Goal: Task Accomplishment & Management: Use online tool/utility

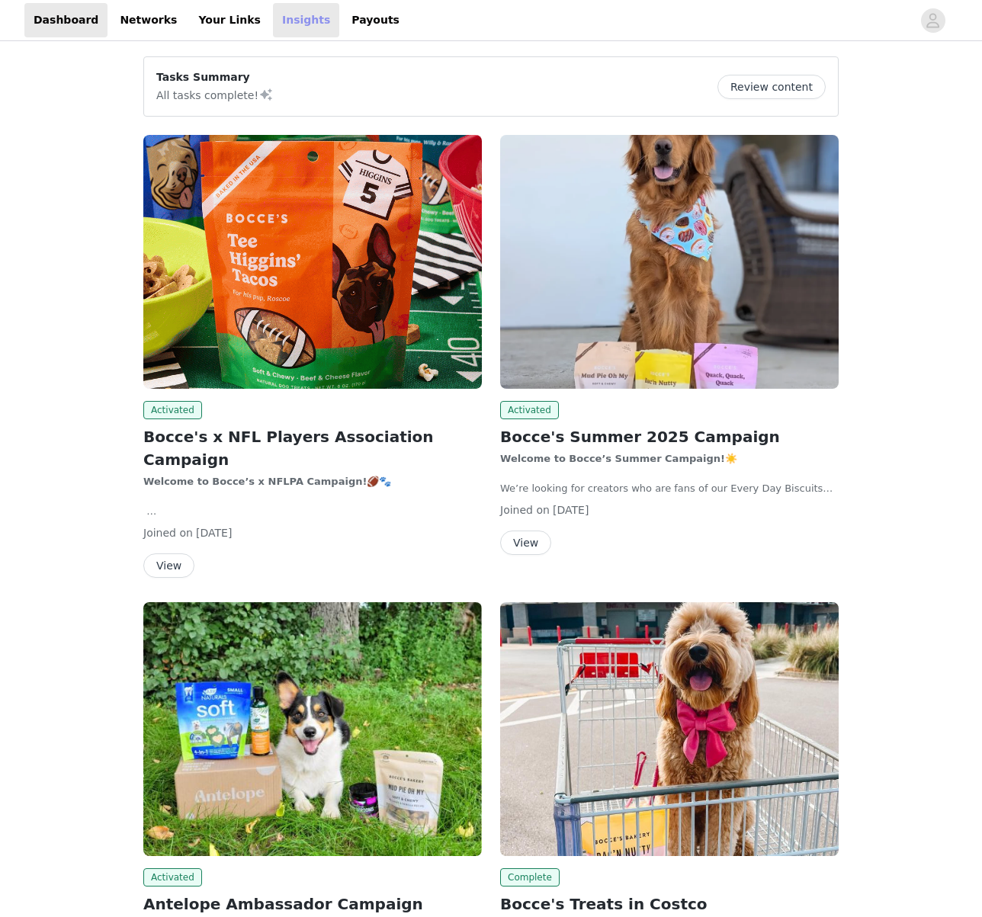
click at [280, 21] on link "Insights" at bounding box center [306, 20] width 66 height 34
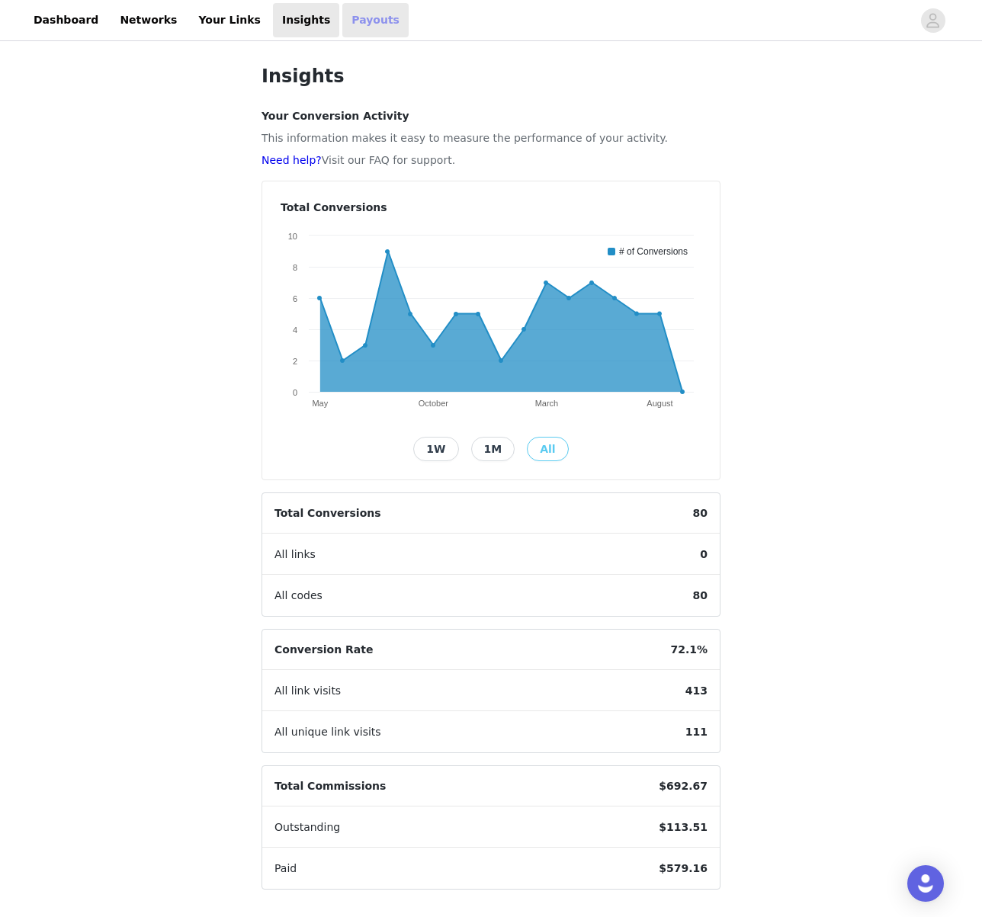
click at [342, 15] on link "Payouts" at bounding box center [375, 20] width 66 height 34
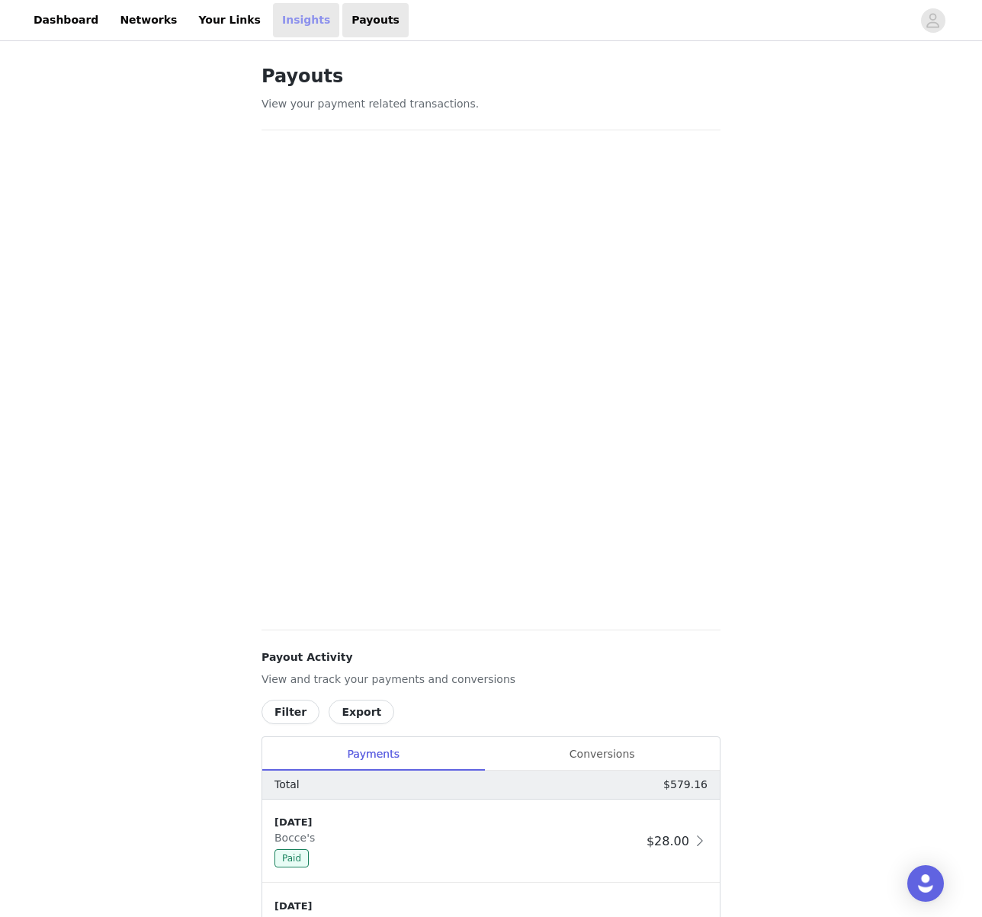
click at [273, 24] on link "Insights" at bounding box center [306, 20] width 66 height 34
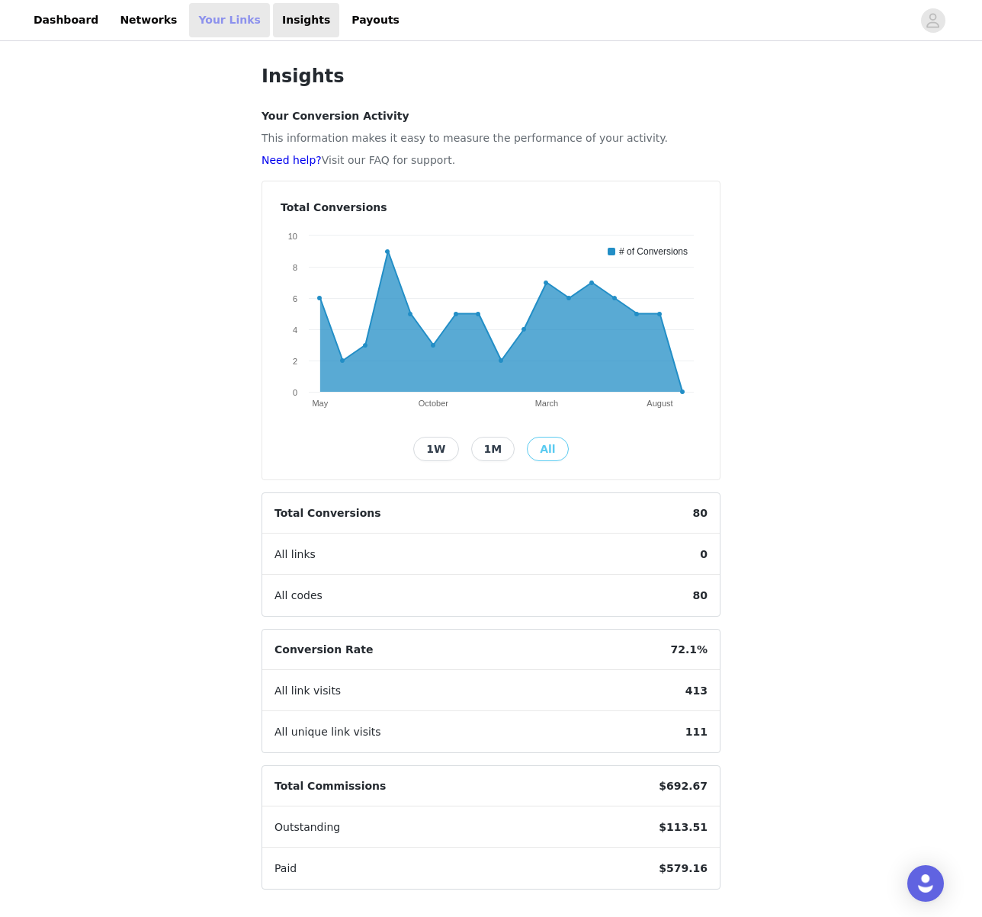
click at [220, 25] on link "Your Links" at bounding box center [229, 20] width 81 height 34
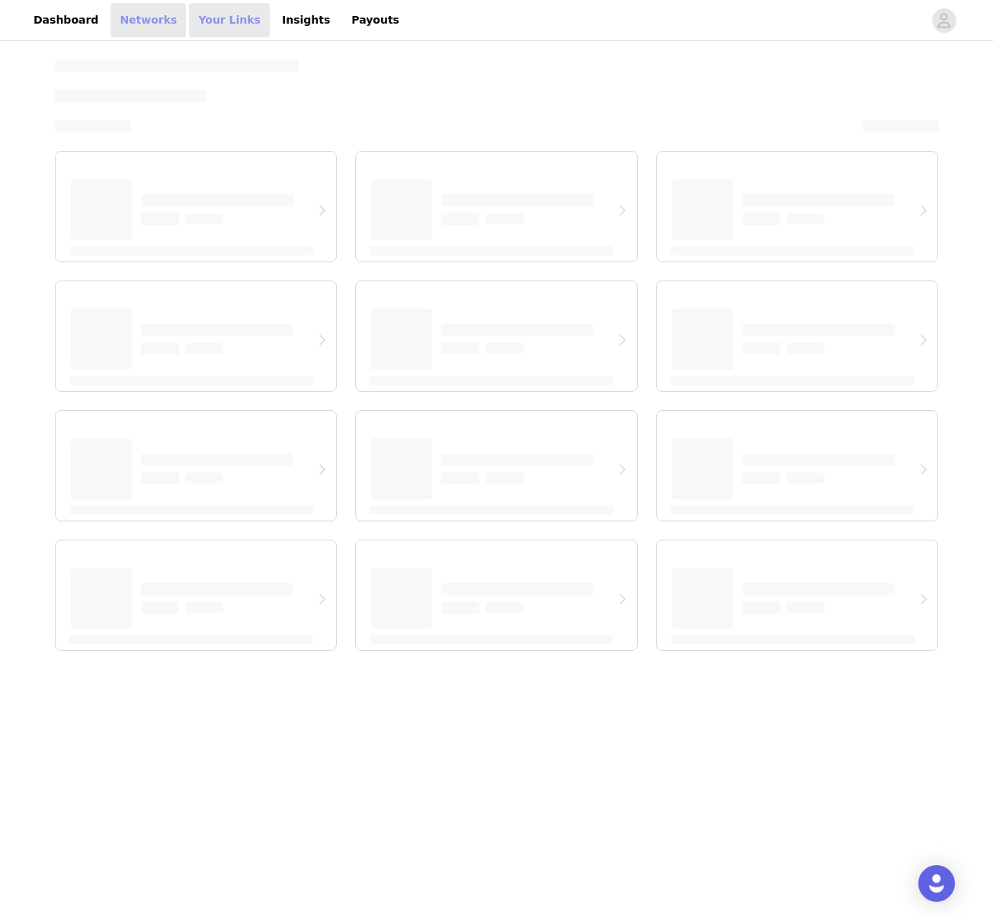
select select "12"
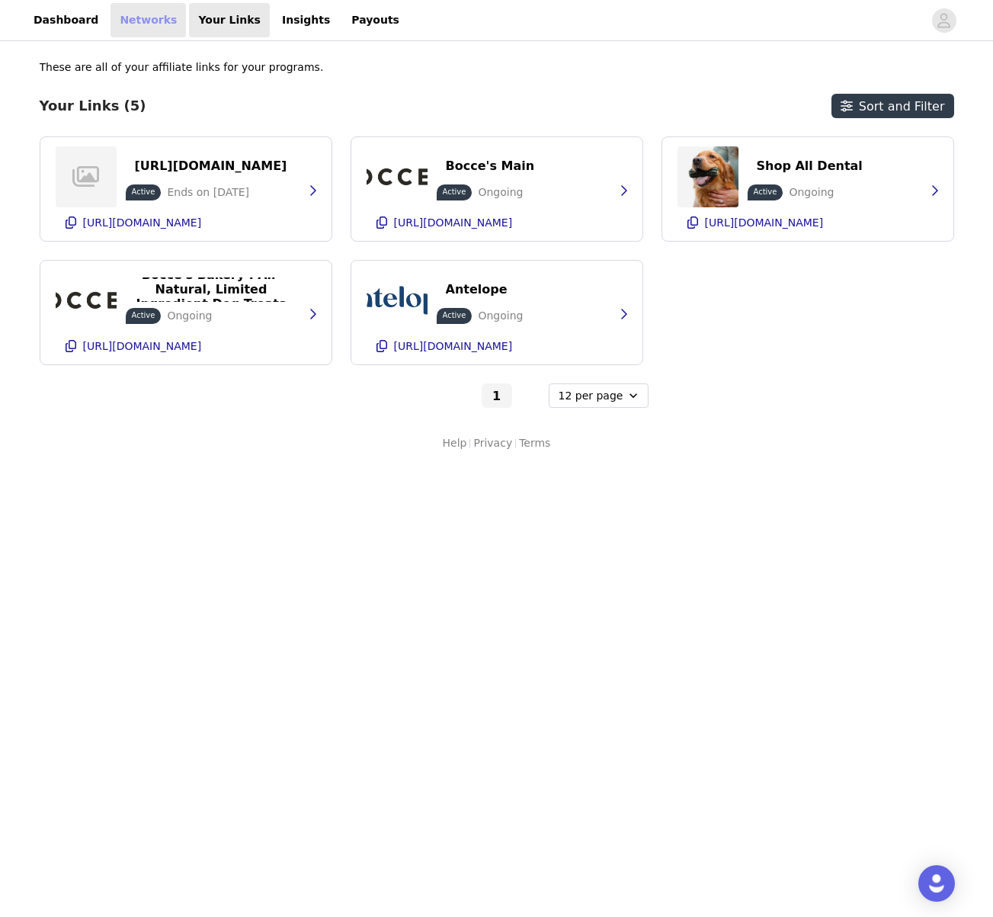
click at [146, 24] on link "Networks" at bounding box center [148, 20] width 75 height 34
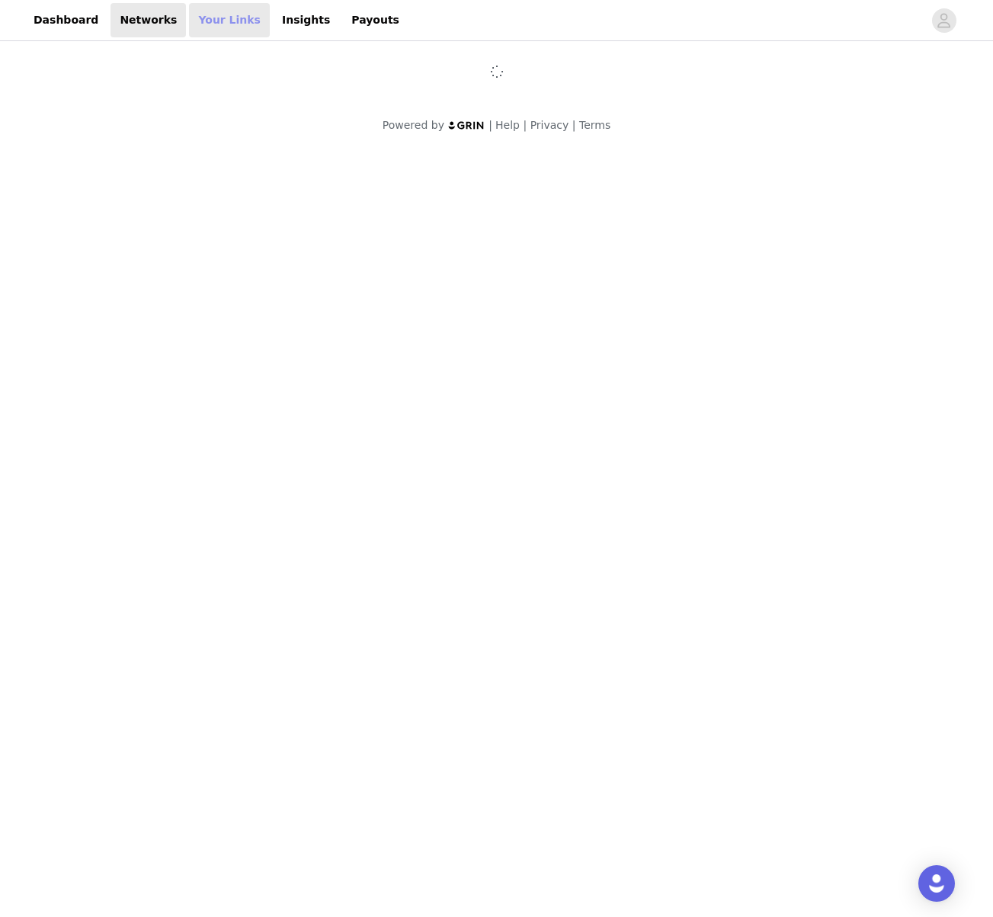
click at [221, 21] on link "Your Links" at bounding box center [229, 20] width 81 height 34
select select "12"
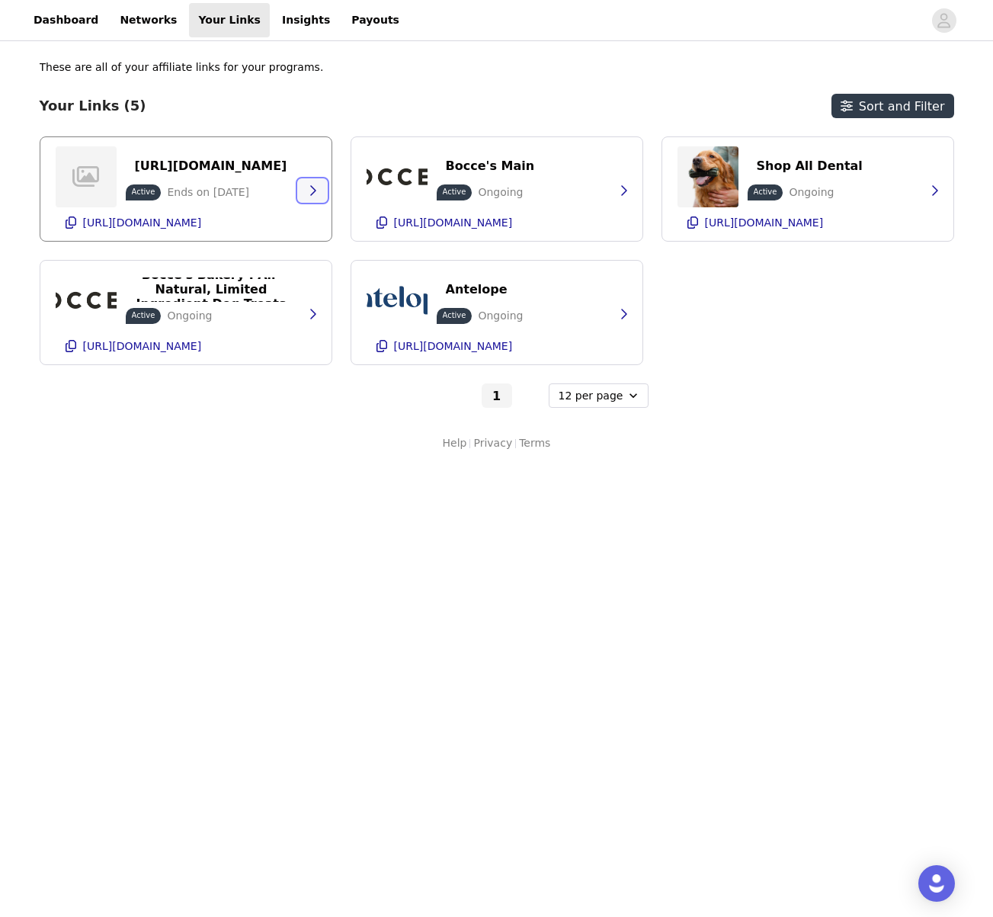
click at [299, 189] on button "button" at bounding box center [312, 190] width 30 height 24
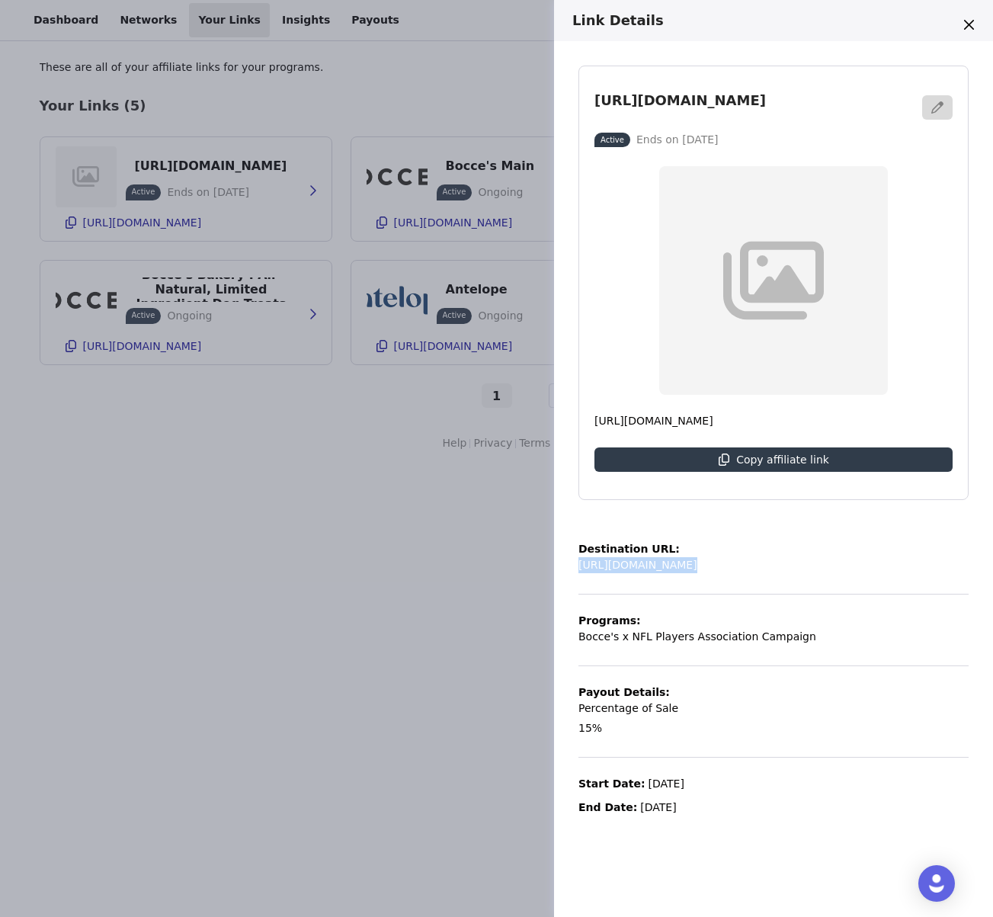
drag, startPoint x: 833, startPoint y: 572, endPoint x: 573, endPoint y: 571, distance: 259.9
click at [573, 571] on div "[URL][DOMAIN_NAME] Active Ends on [DATE] [URL][DOMAIN_NAME] Copy affiliate link…" at bounding box center [773, 479] width 439 height 876
click at [943, 104] on icon "button" at bounding box center [937, 107] width 12 height 12
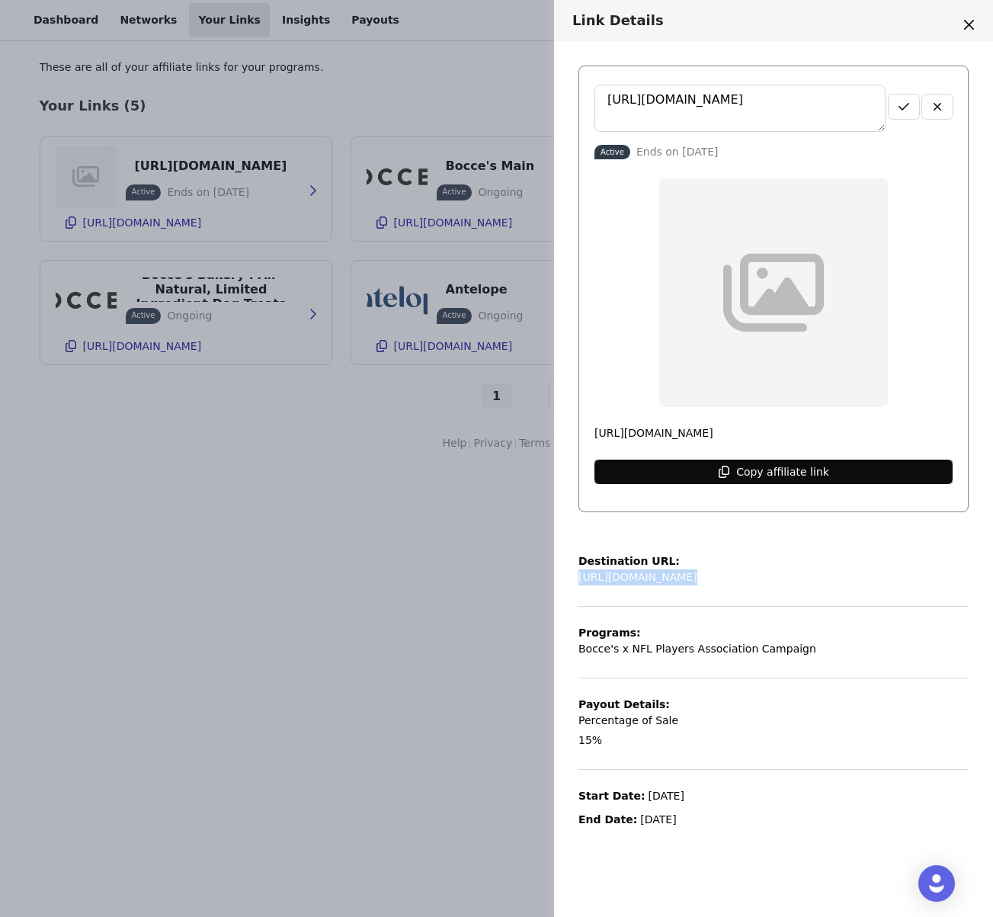
click at [829, 470] on button "Copy affiliate link" at bounding box center [774, 472] width 358 height 24
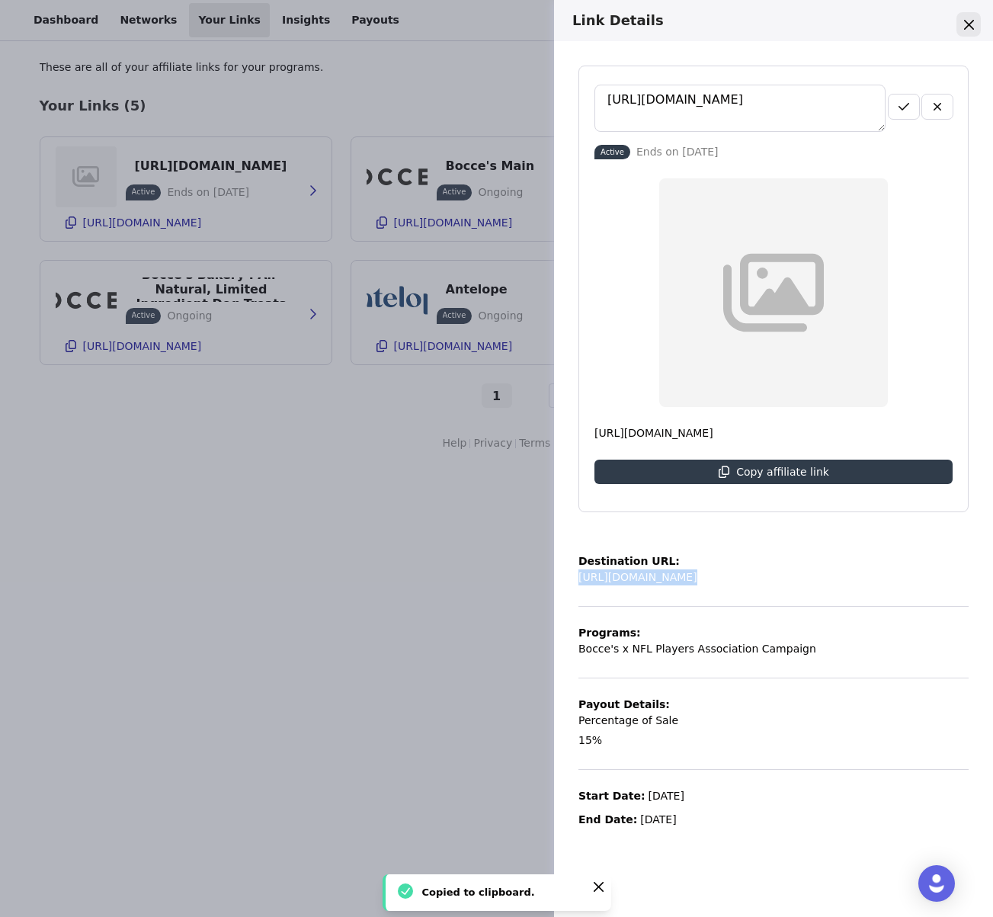
click at [964, 27] on icon "Close" at bounding box center [969, 25] width 10 height 10
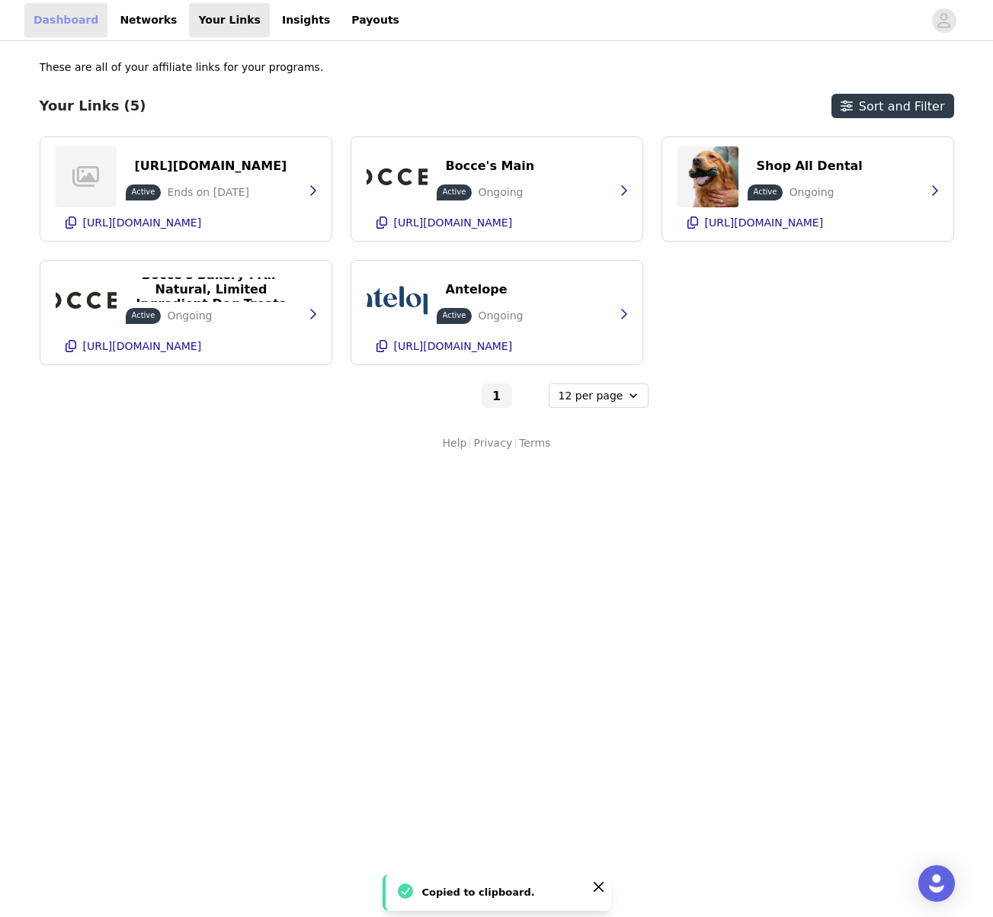
click at [56, 14] on link "Dashboard" at bounding box center [65, 20] width 83 height 34
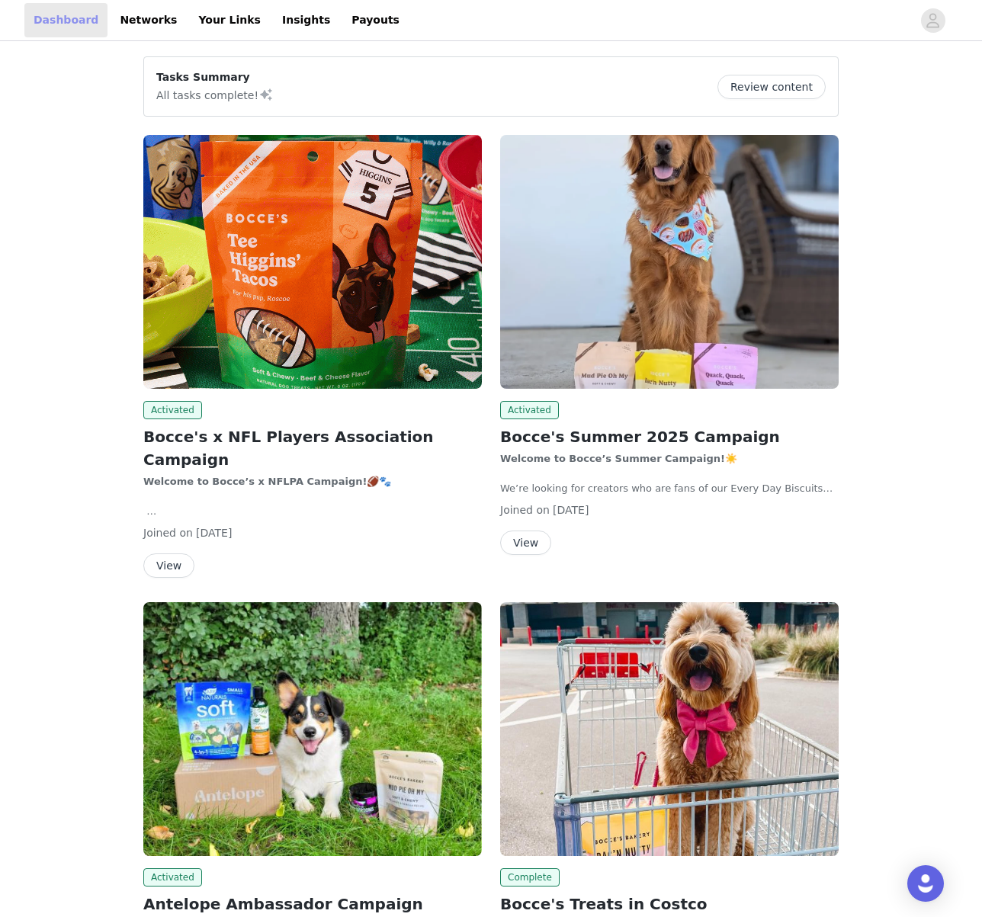
click at [56, 21] on link "Dashboard" at bounding box center [65, 20] width 83 height 34
